Goal: Task Accomplishment & Management: Complete application form

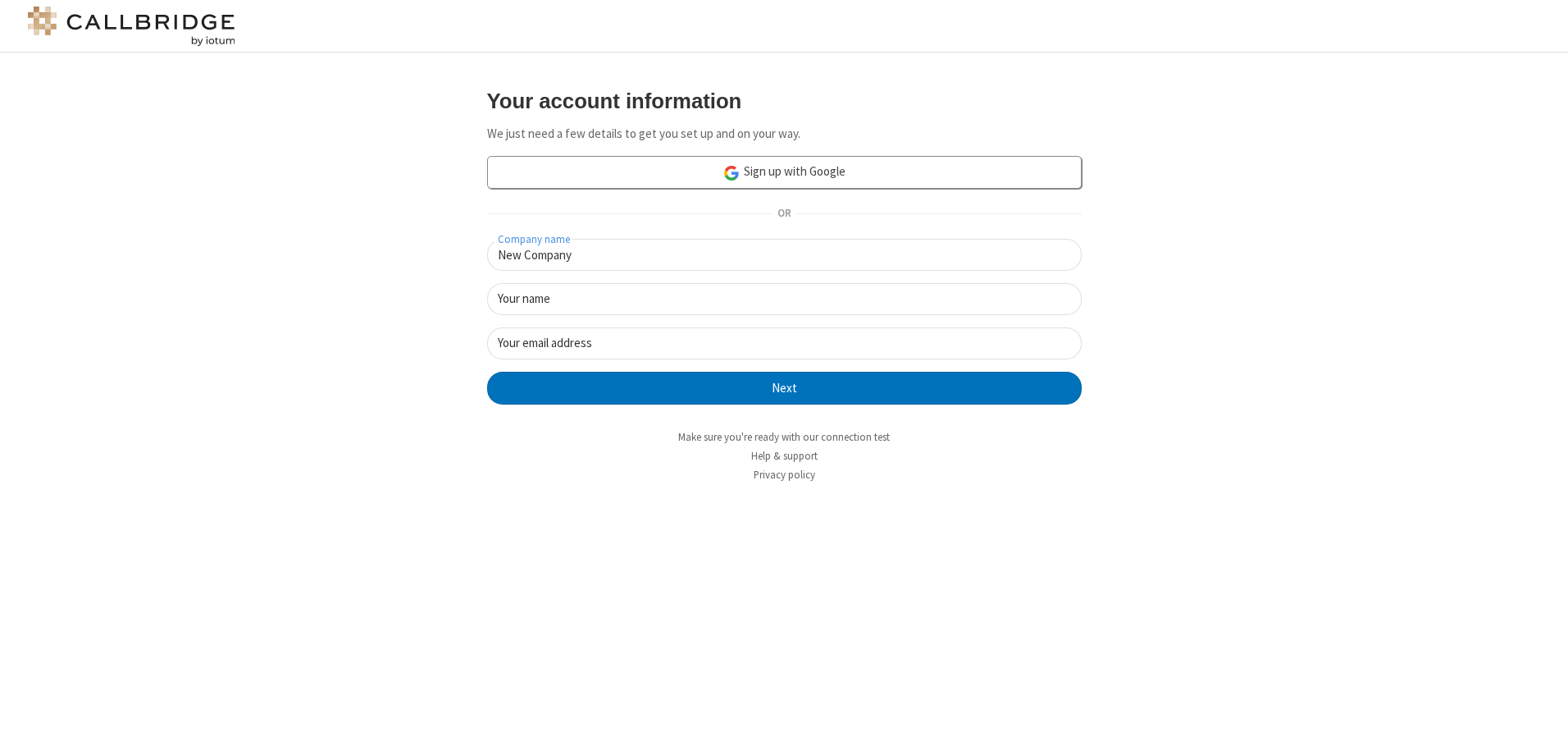
type input "New Company"
type input "New User"
type input "[EMAIL_ADDRESS]"
click button "Next" at bounding box center [784, 388] width 595 height 33
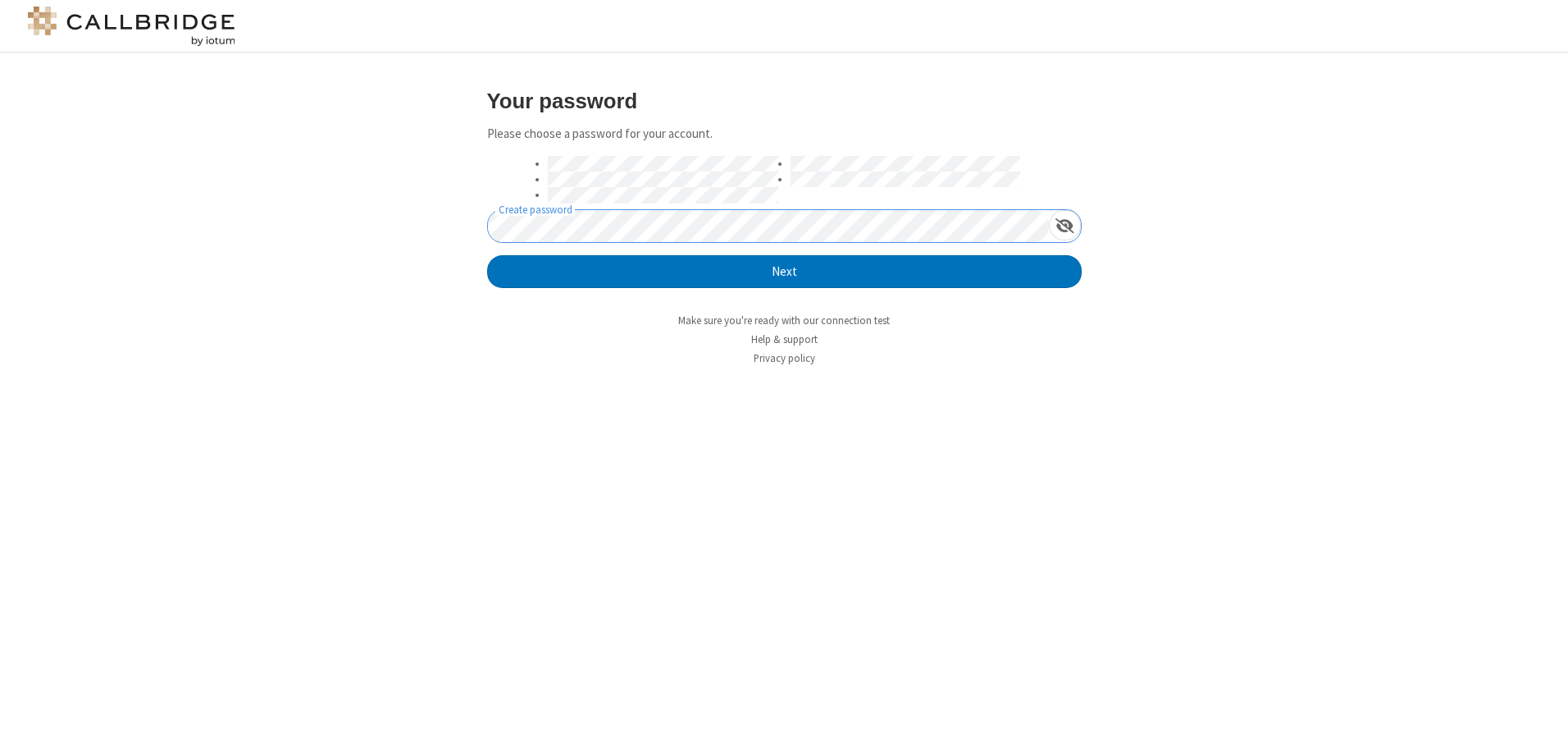
click button "Next" at bounding box center [784, 271] width 595 height 33
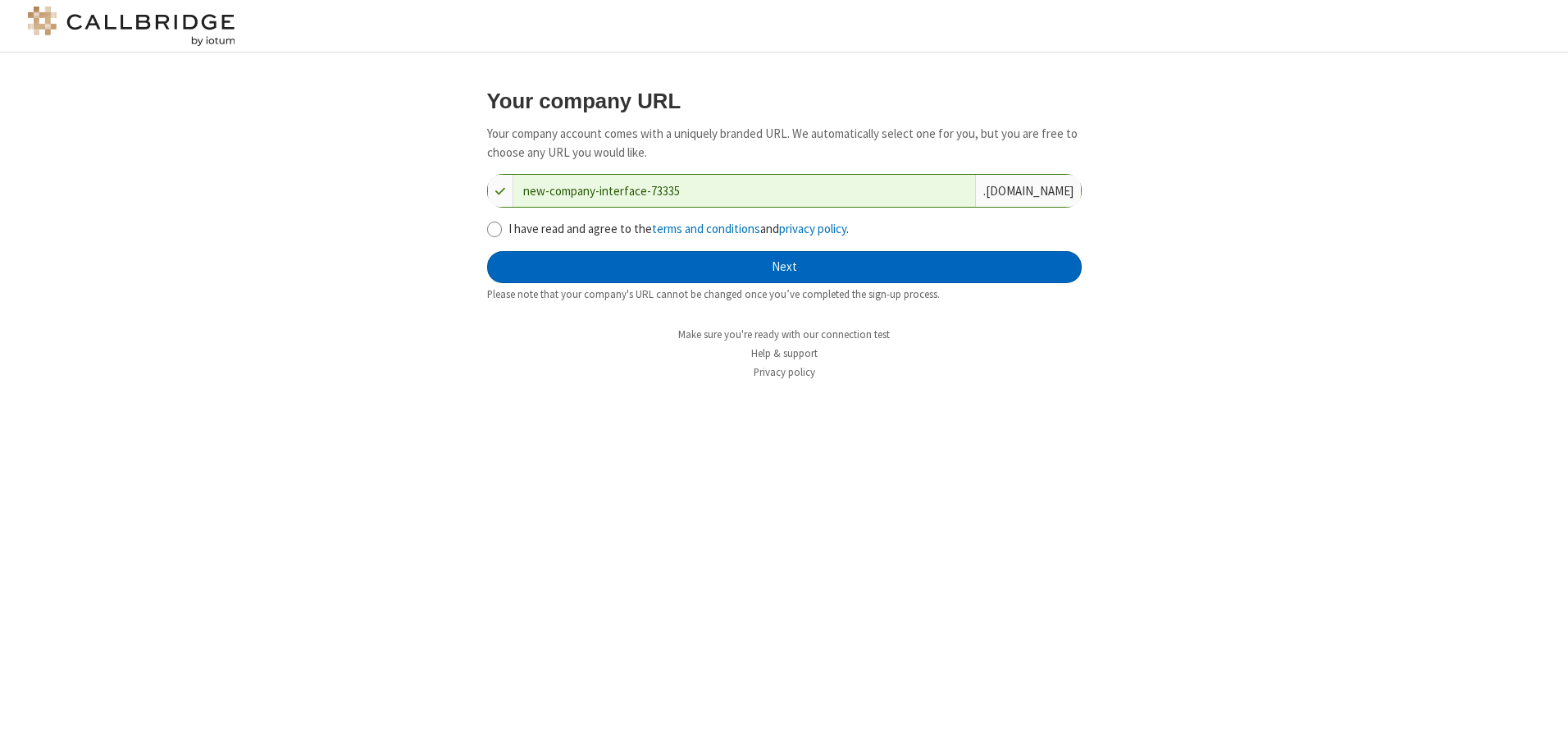
click at [784, 267] on button "Next" at bounding box center [784, 268] width 595 height 33
